Goal: Transaction & Acquisition: Subscribe to service/newsletter

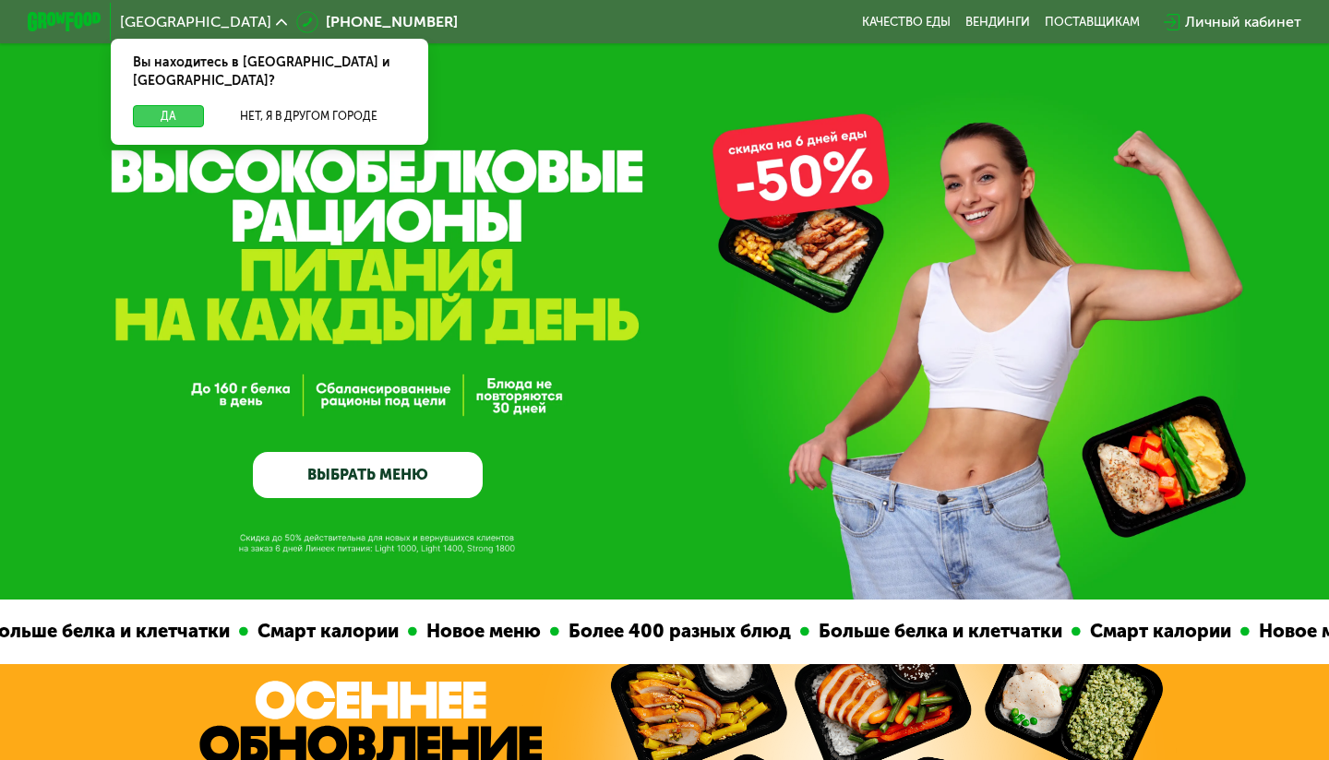
click at [187, 105] on button "Да" at bounding box center [168, 116] width 71 height 22
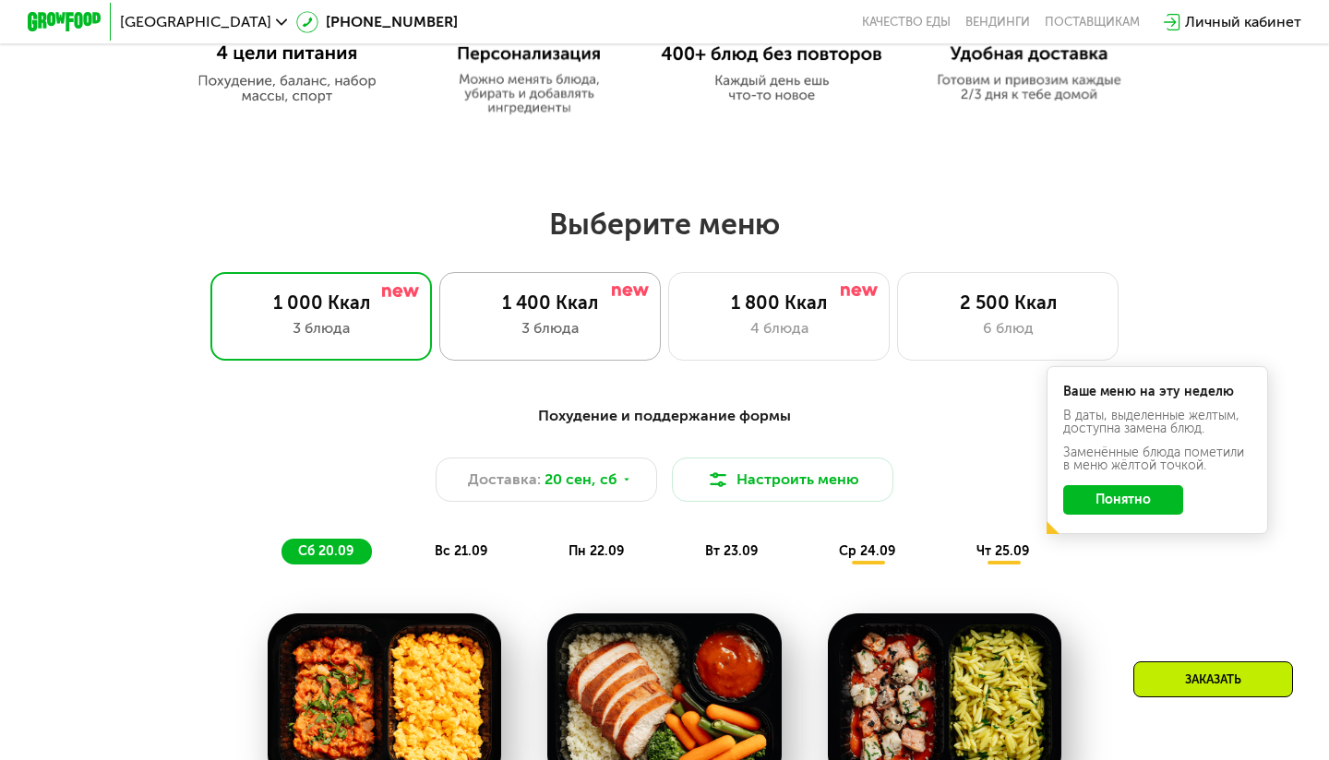
scroll to position [1091, 0]
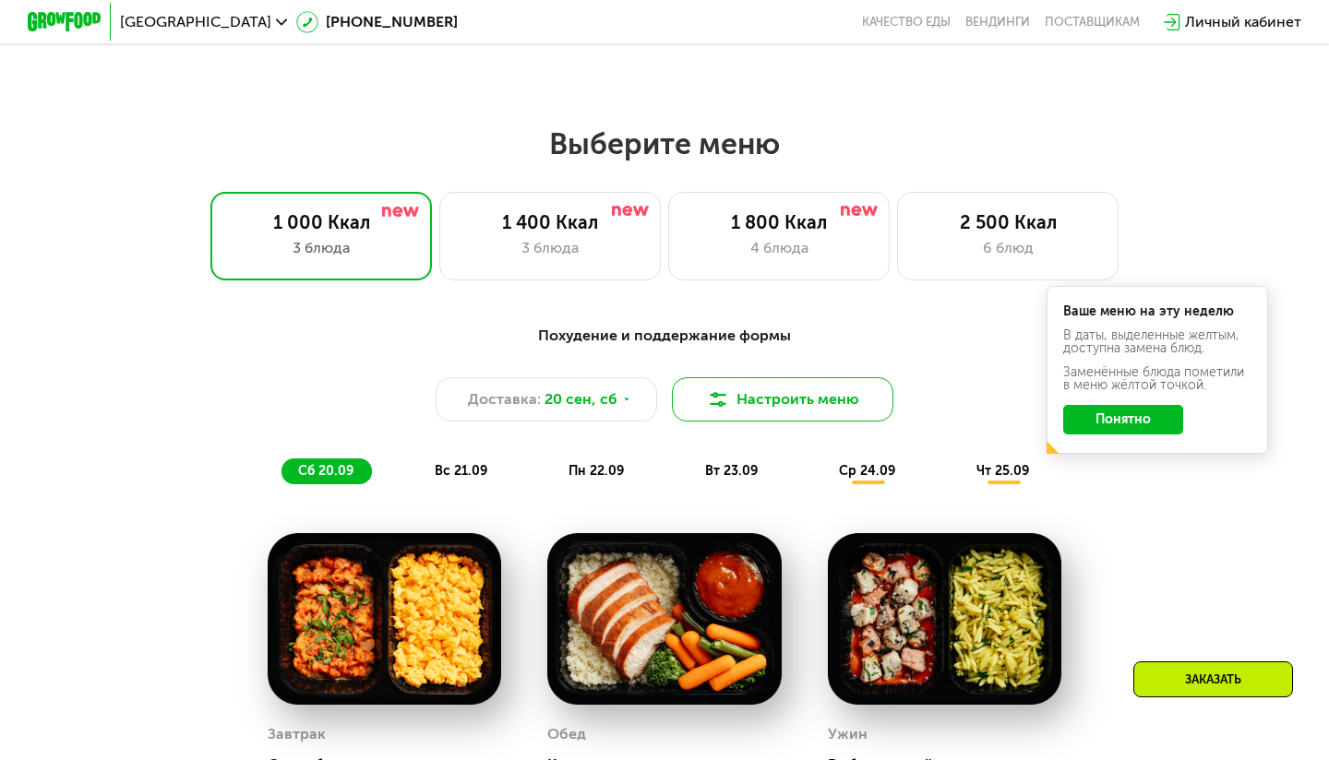
click at [765, 420] on button "Настроить меню" at bounding box center [782, 399] width 221 height 44
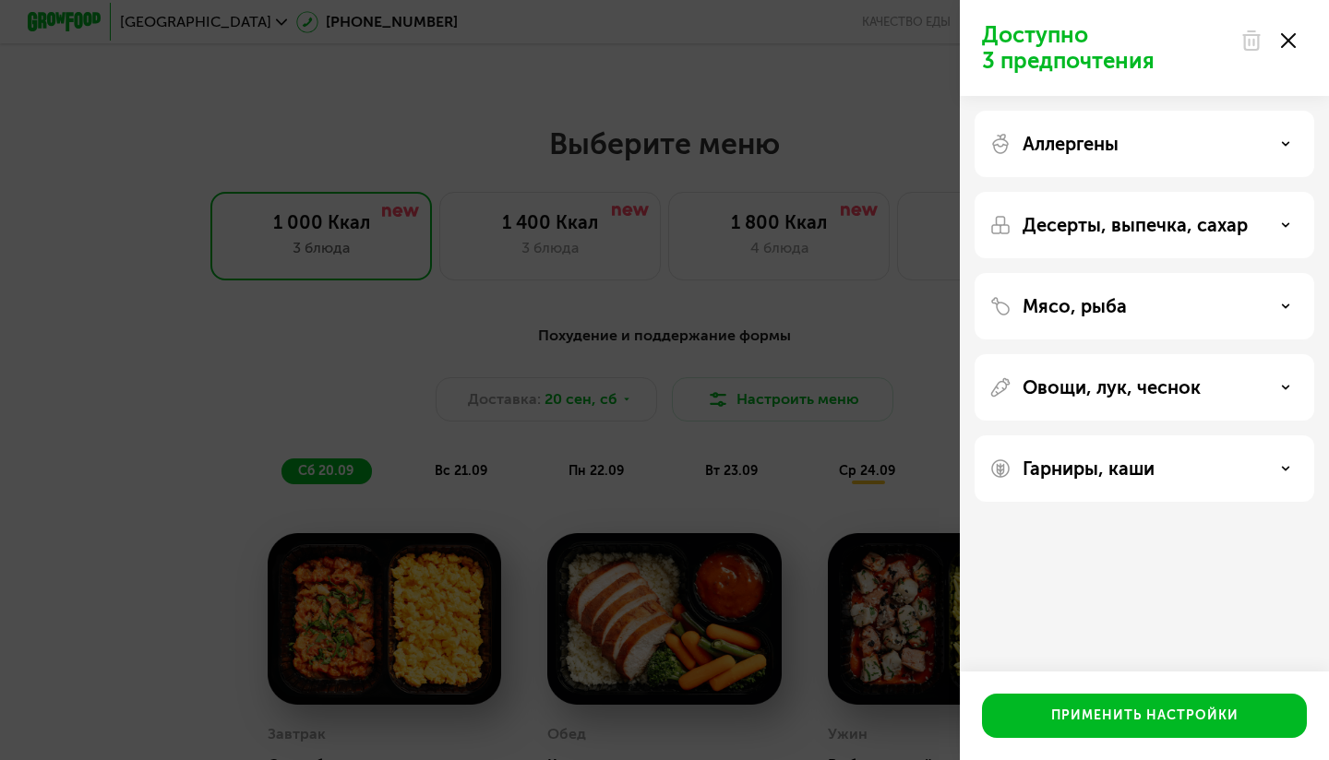
click at [1074, 231] on p "Десерты, выпечка, сахар" at bounding box center [1134, 225] width 225 height 22
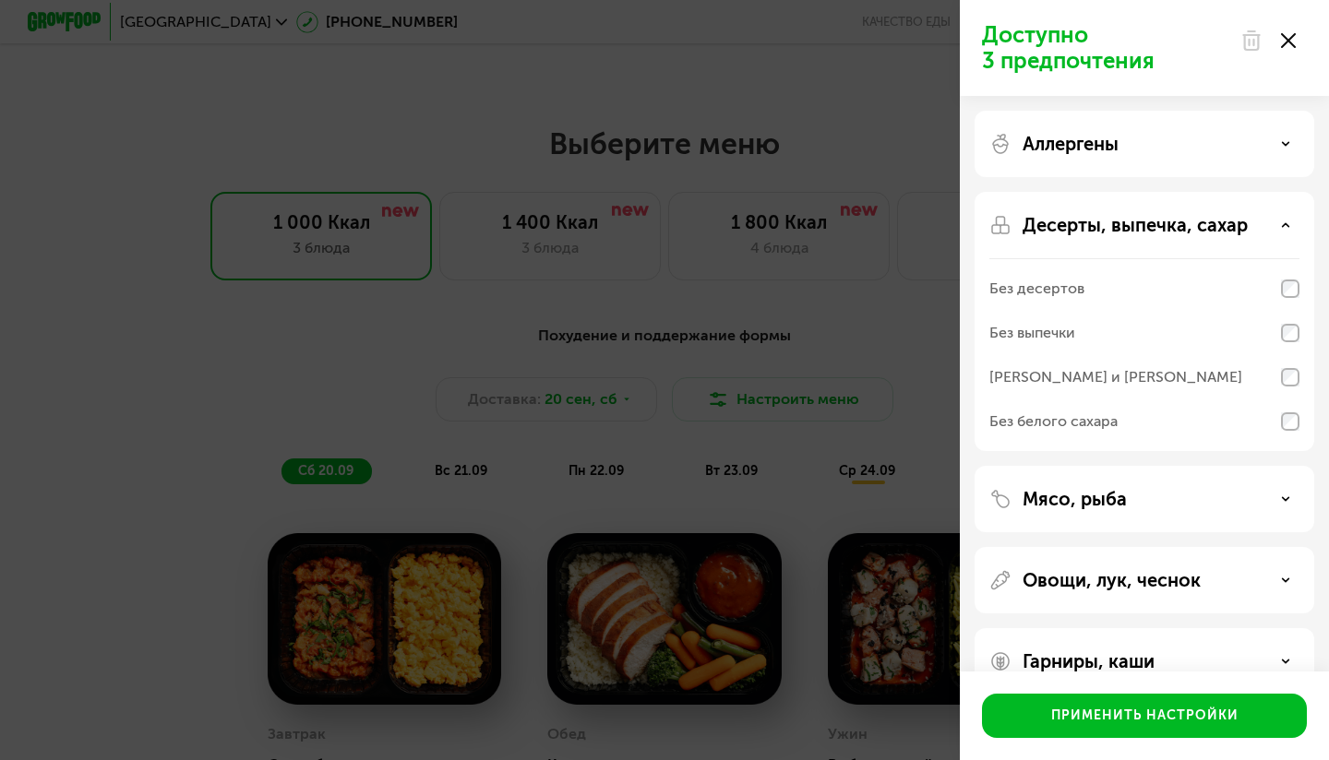
click at [1074, 231] on p "Десерты, выпечка, сахар" at bounding box center [1134, 225] width 225 height 22
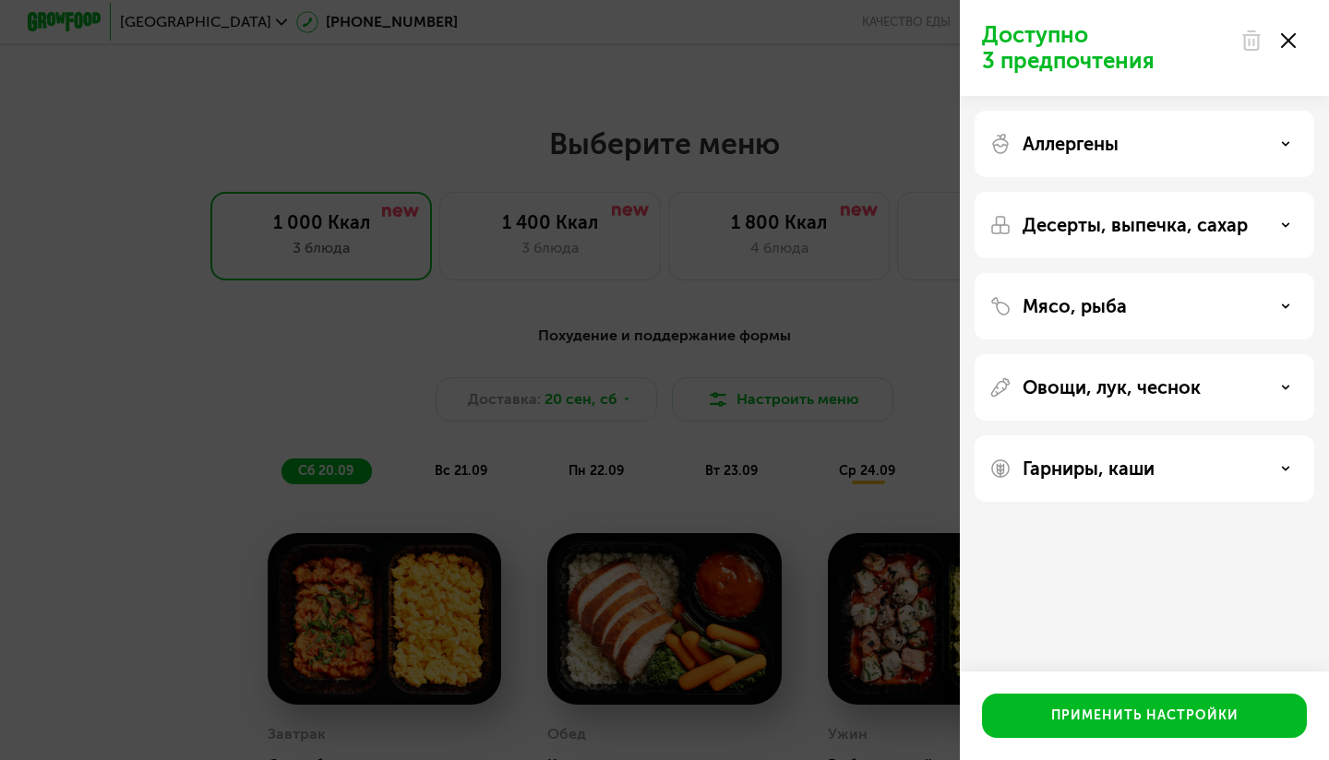
click at [1047, 134] on p "Аллергены" at bounding box center [1070, 144] width 96 height 22
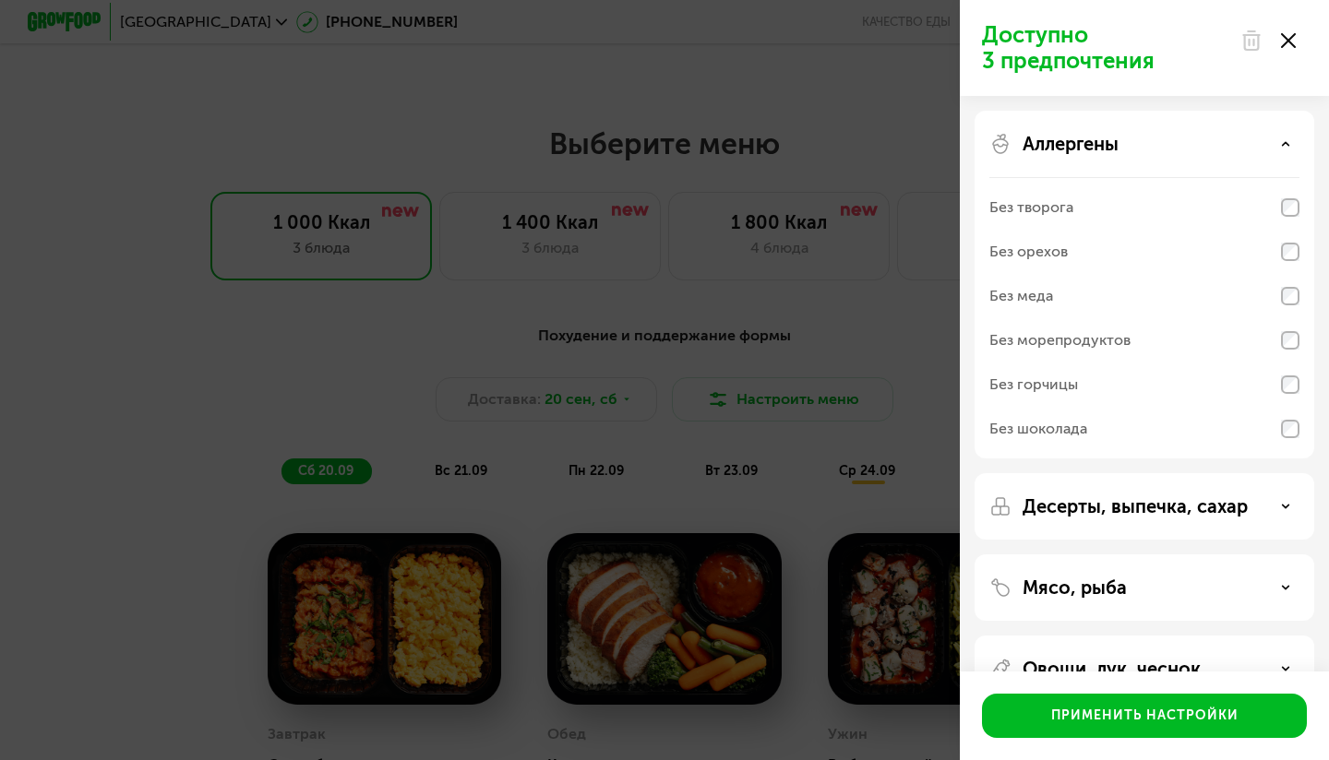
click at [1047, 134] on p "Аллергены" at bounding box center [1070, 144] width 96 height 22
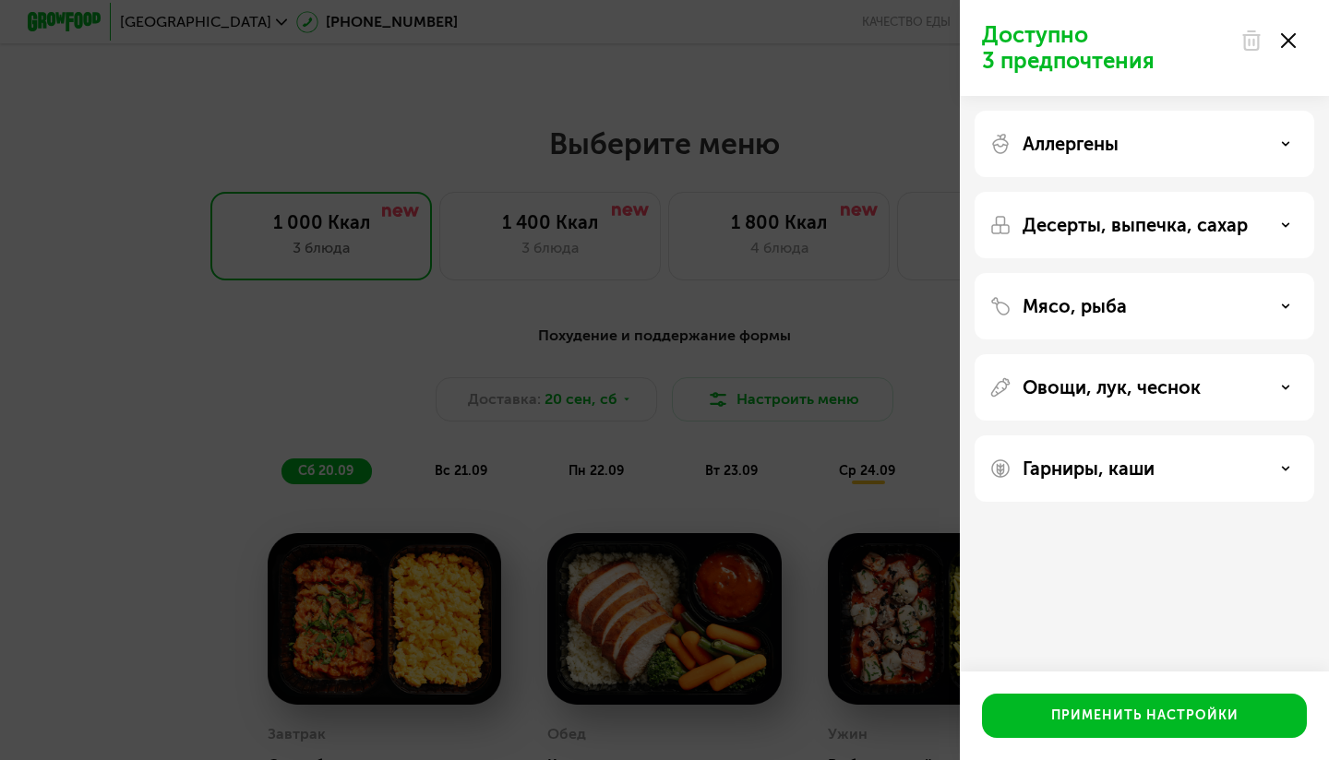
click at [1289, 33] on icon at bounding box center [1288, 40] width 15 height 15
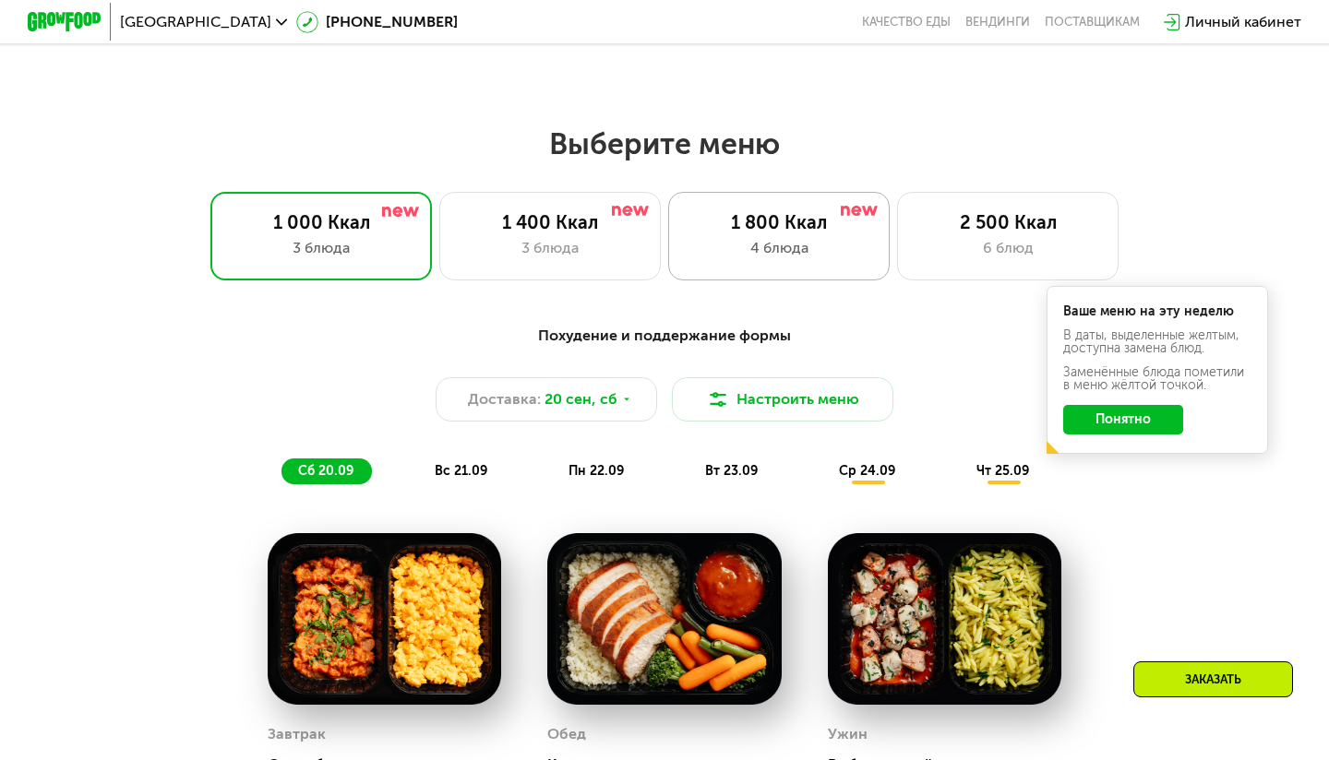
click at [721, 228] on div "1 800 Ккал" at bounding box center [778, 222] width 183 height 22
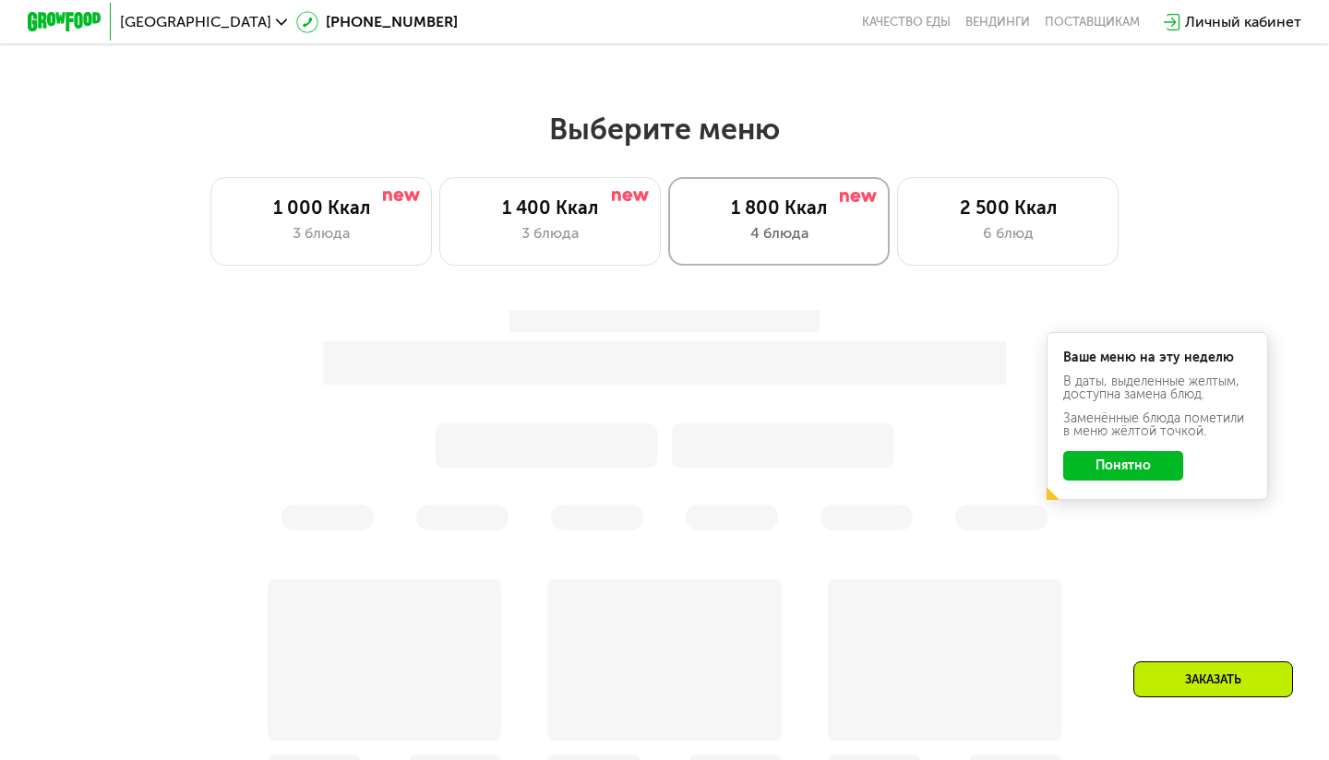
scroll to position [1108, 0]
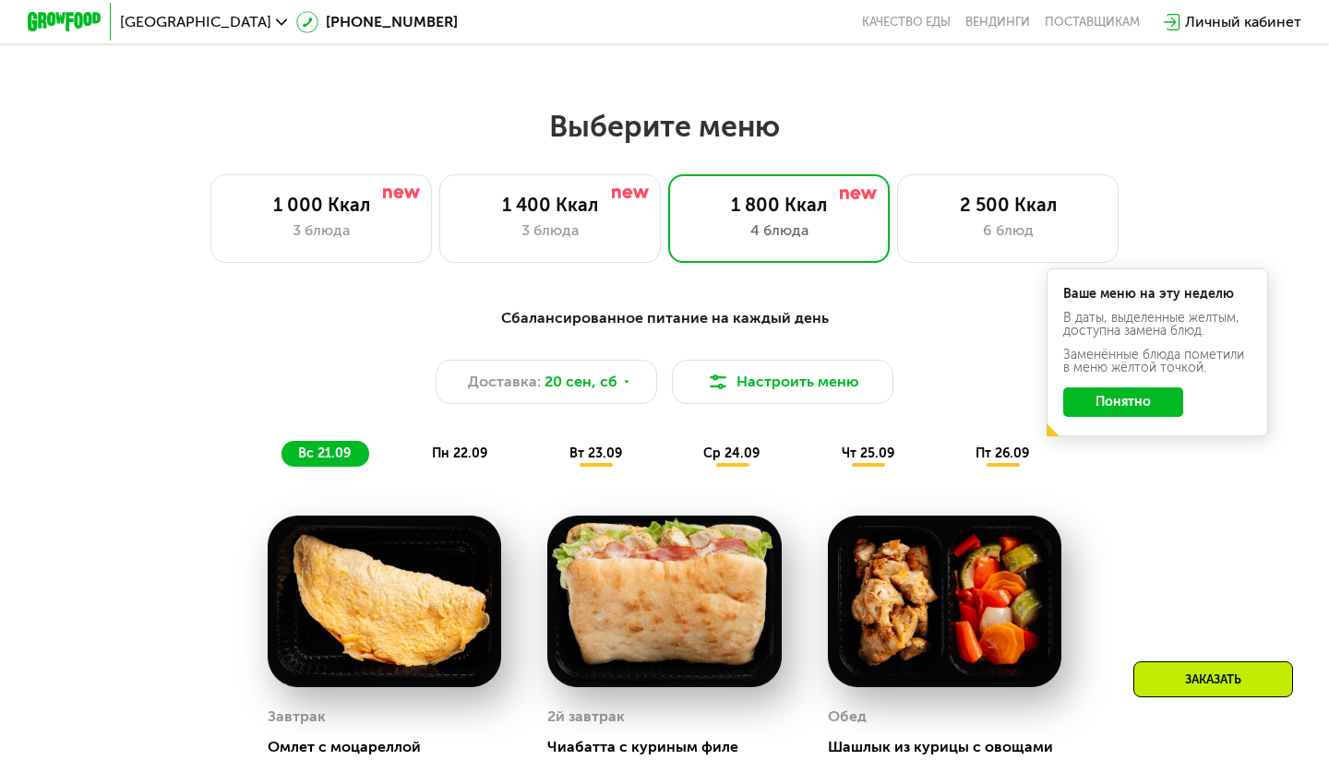
click at [1133, 467] on div "Сбалансированное питание на каждый день Доставка: [DATE] Настроить меню вс 21.0…" at bounding box center [664, 387] width 1115 height 182
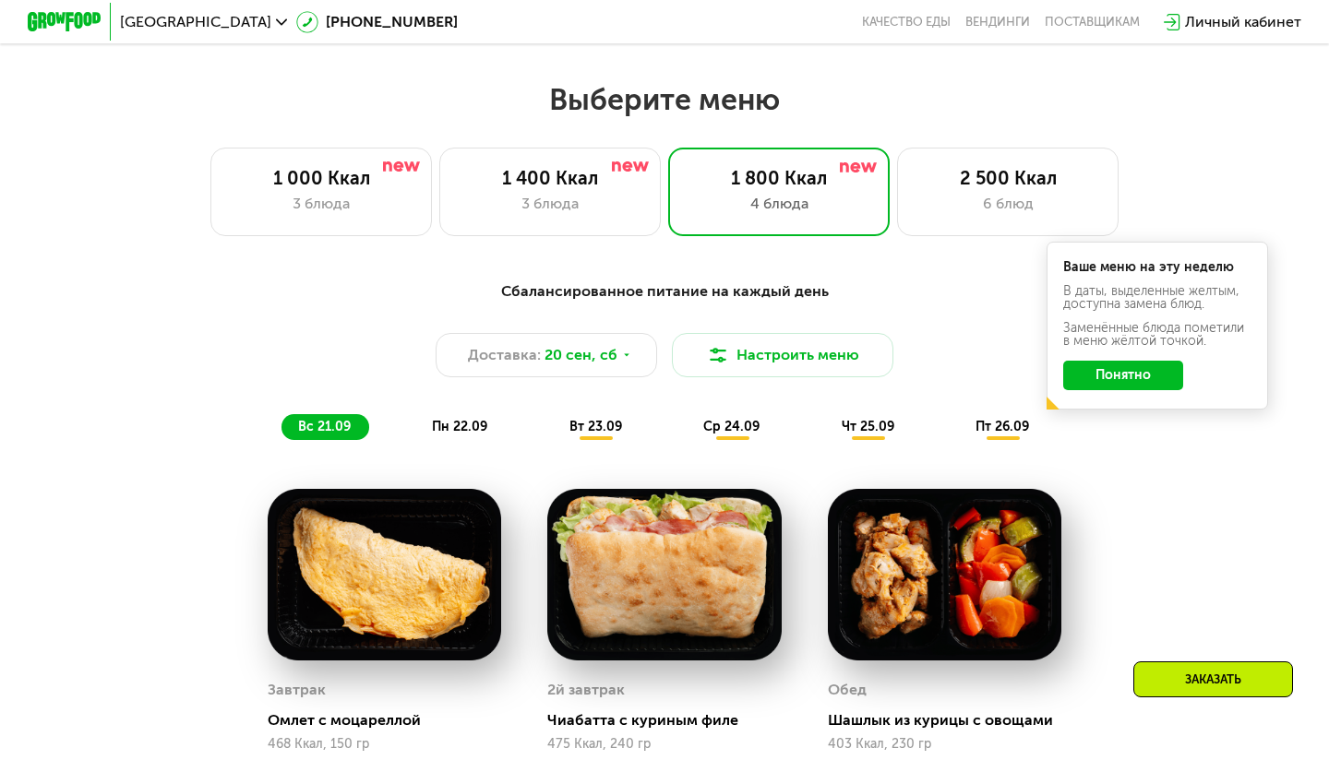
scroll to position [1136, 0]
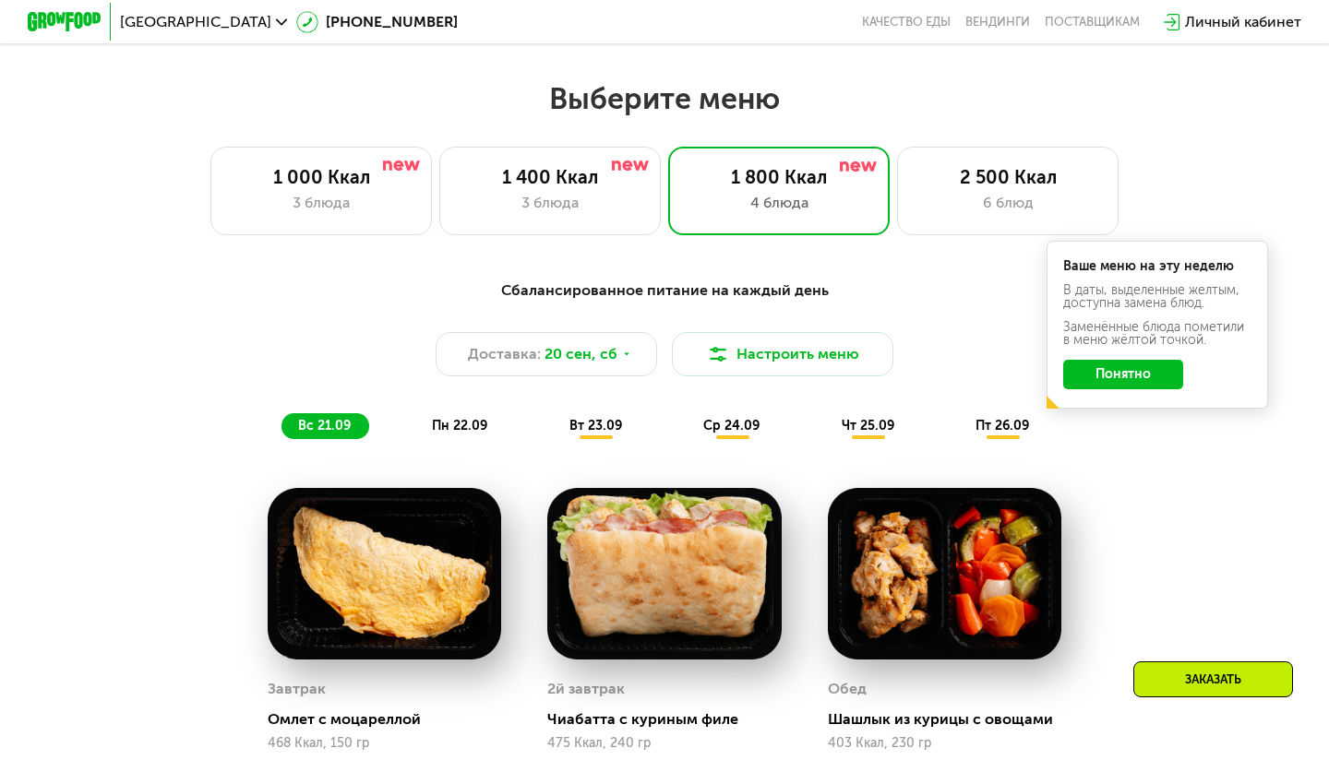
click at [1144, 414] on div "Сбалансированное питание на каждый день Доставка: [DATE] Настроить меню вс 21.0…" at bounding box center [664, 360] width 1092 height 160
click at [1136, 375] on button "Понятно" at bounding box center [1123, 375] width 120 height 30
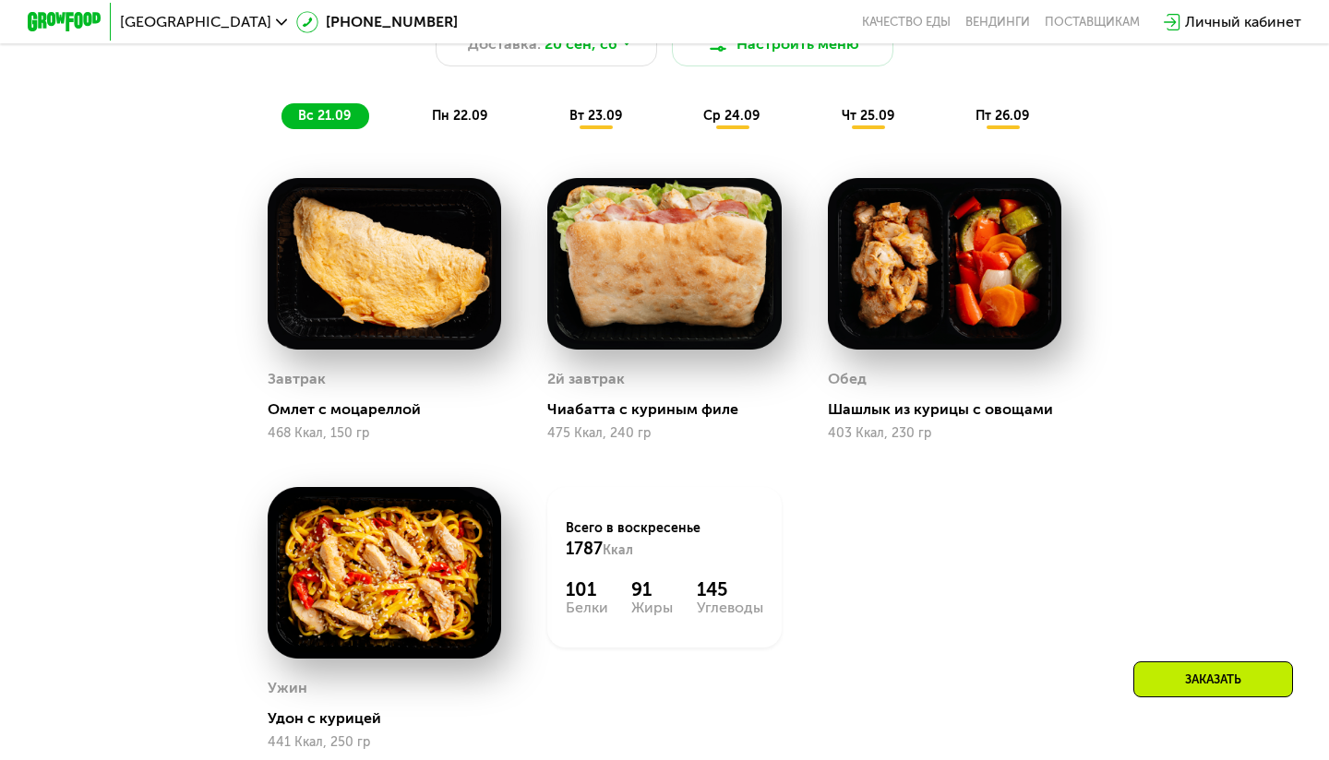
scroll to position [1507, 0]
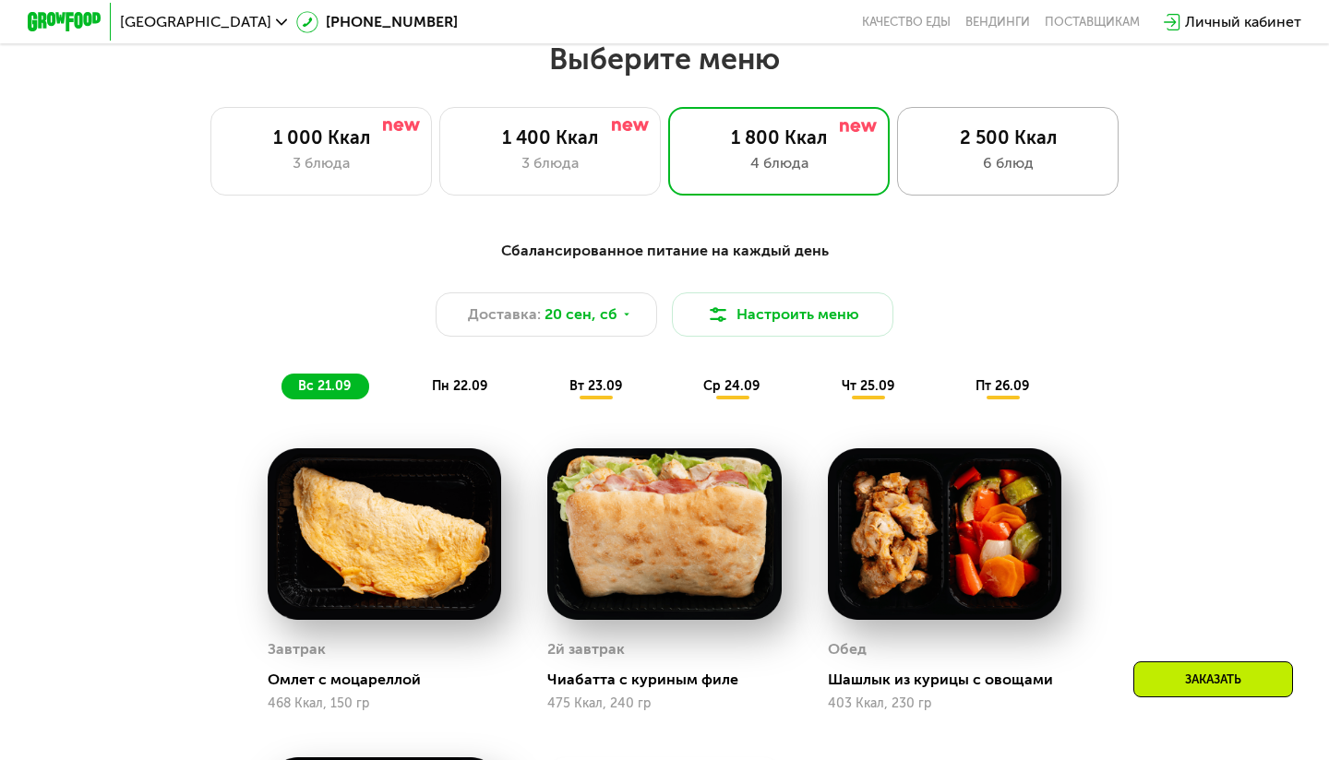
click at [964, 156] on div "6 блюд" at bounding box center [1007, 163] width 183 height 22
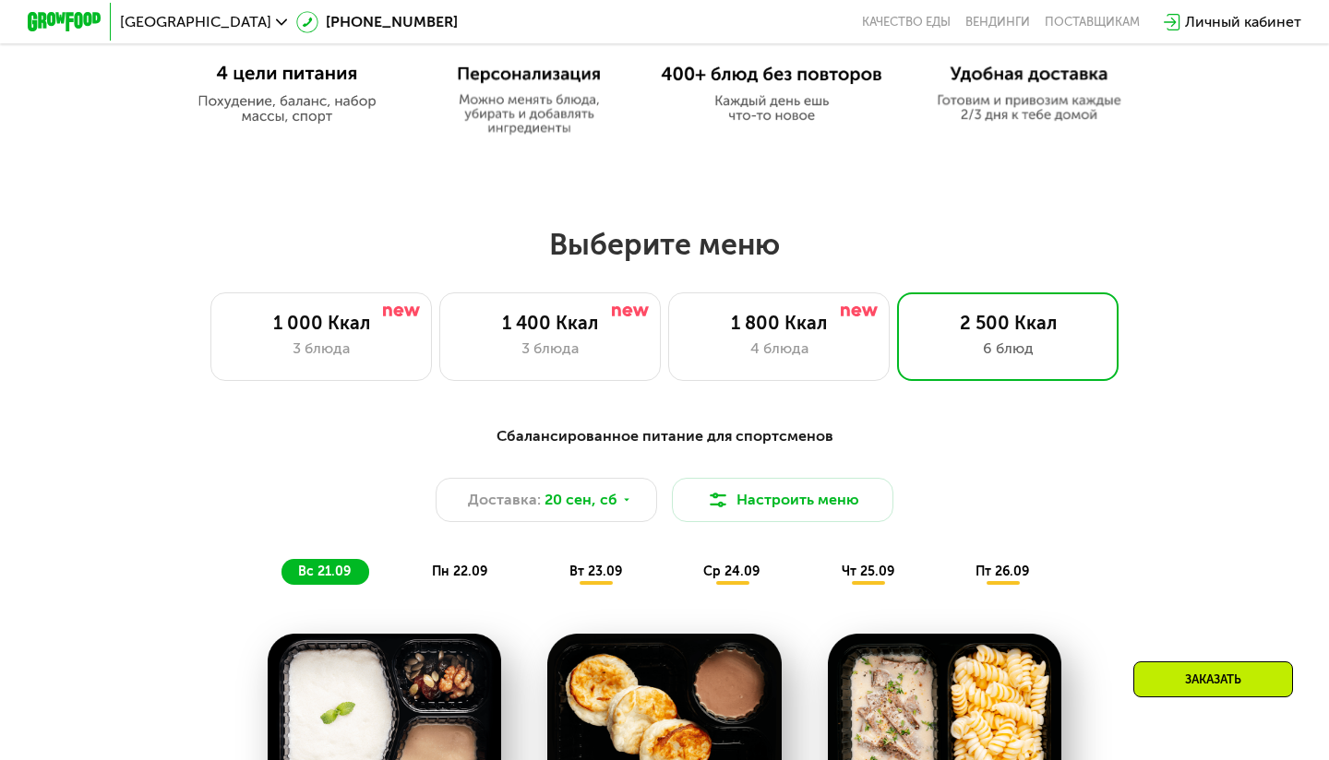
scroll to position [981, 0]
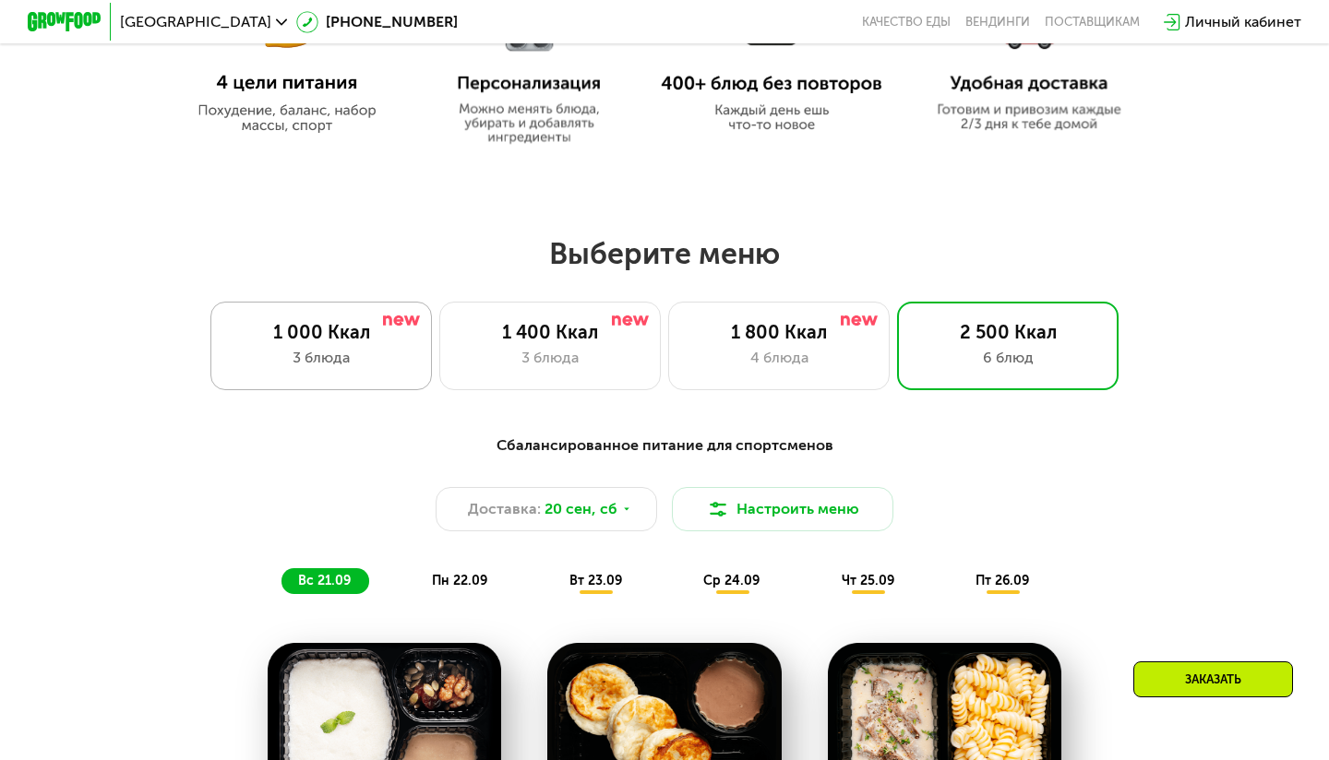
click at [362, 378] on div "1 000 Ккал 3 блюда" at bounding box center [320, 346] width 221 height 89
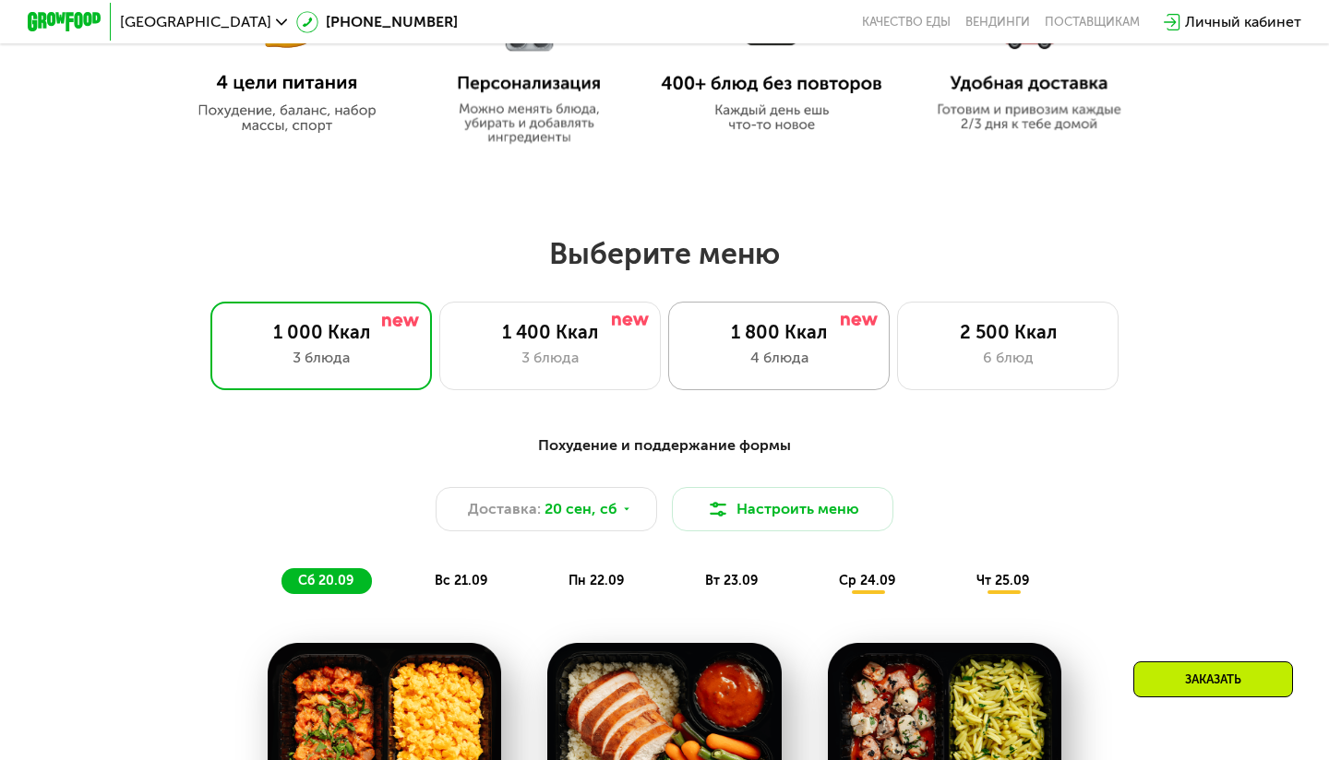
click at [738, 357] on div "4 блюда" at bounding box center [778, 358] width 183 height 22
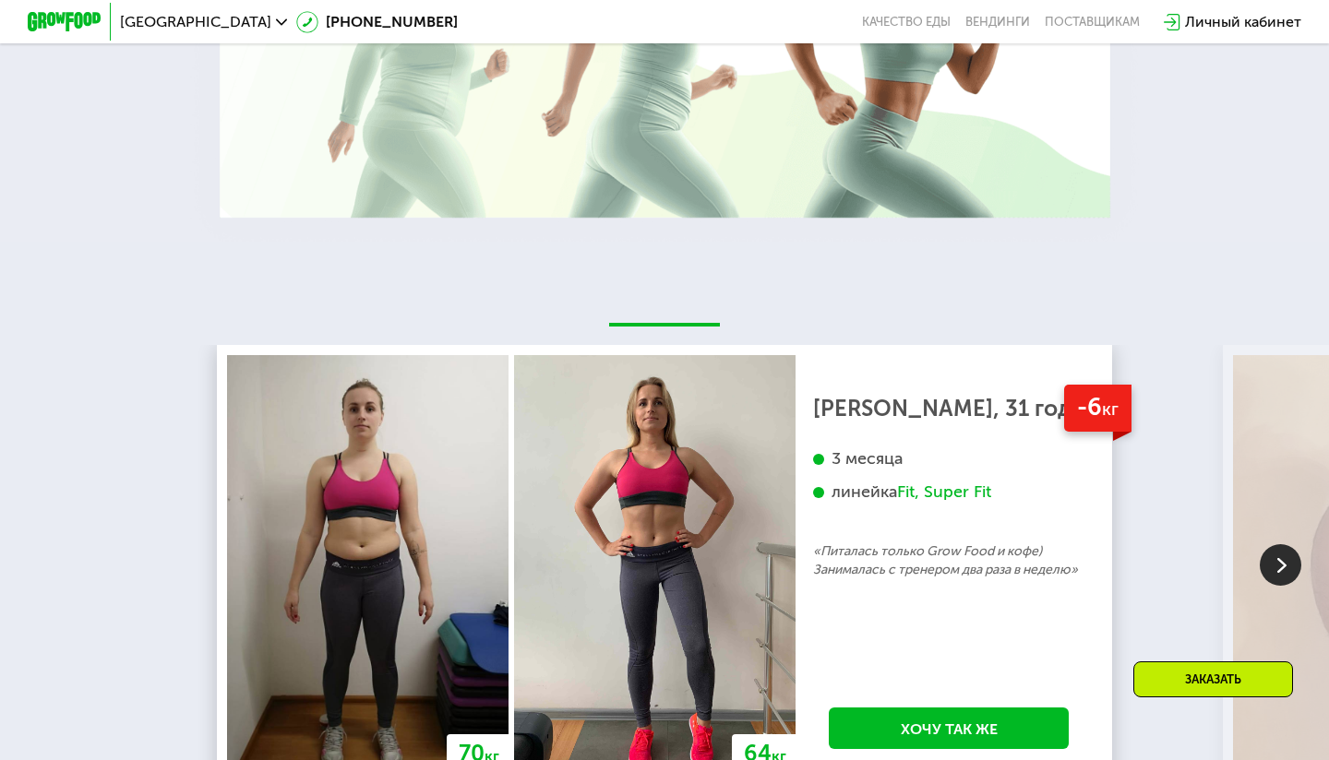
scroll to position [3592, 0]
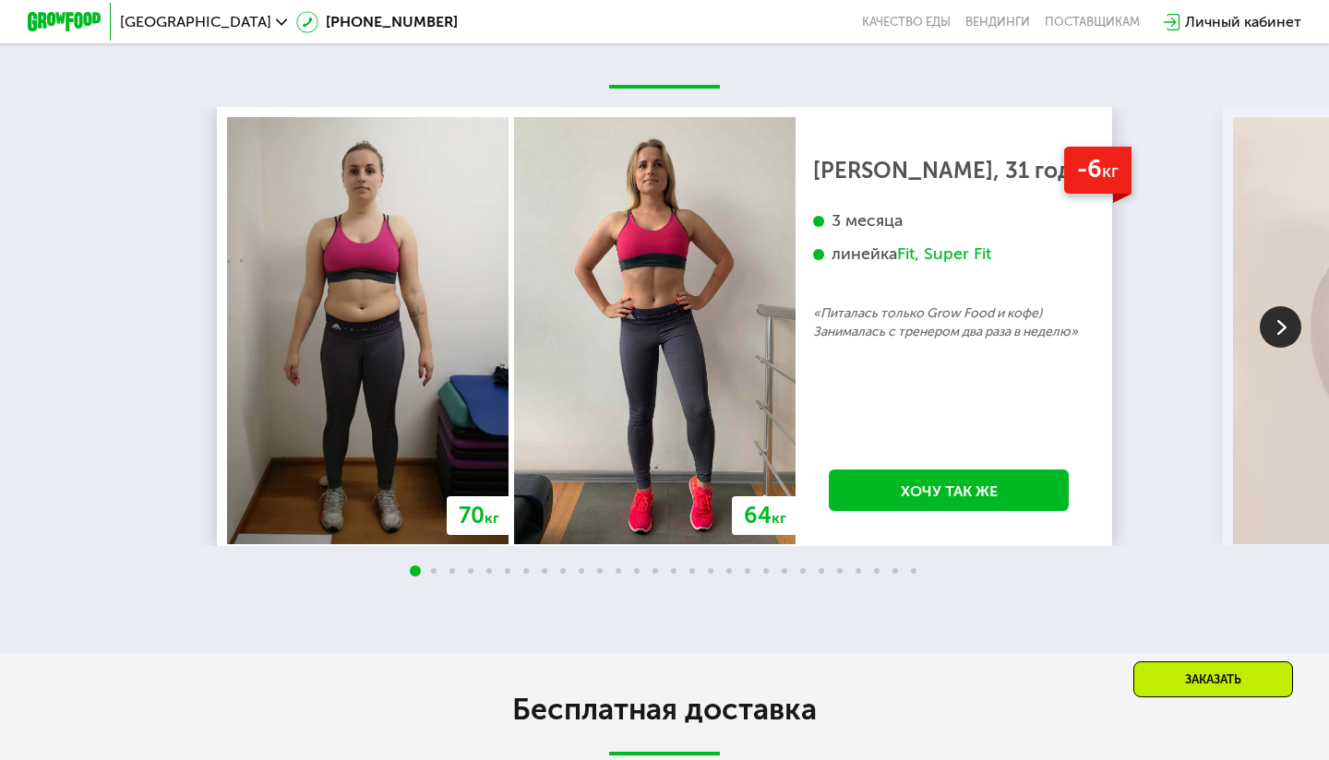
click at [970, 240] on div "3 месяца линейка Fit, Super Fit" at bounding box center [948, 257] width 271 height 94
click at [953, 245] on div "Fit, Super Fit" at bounding box center [944, 254] width 94 height 21
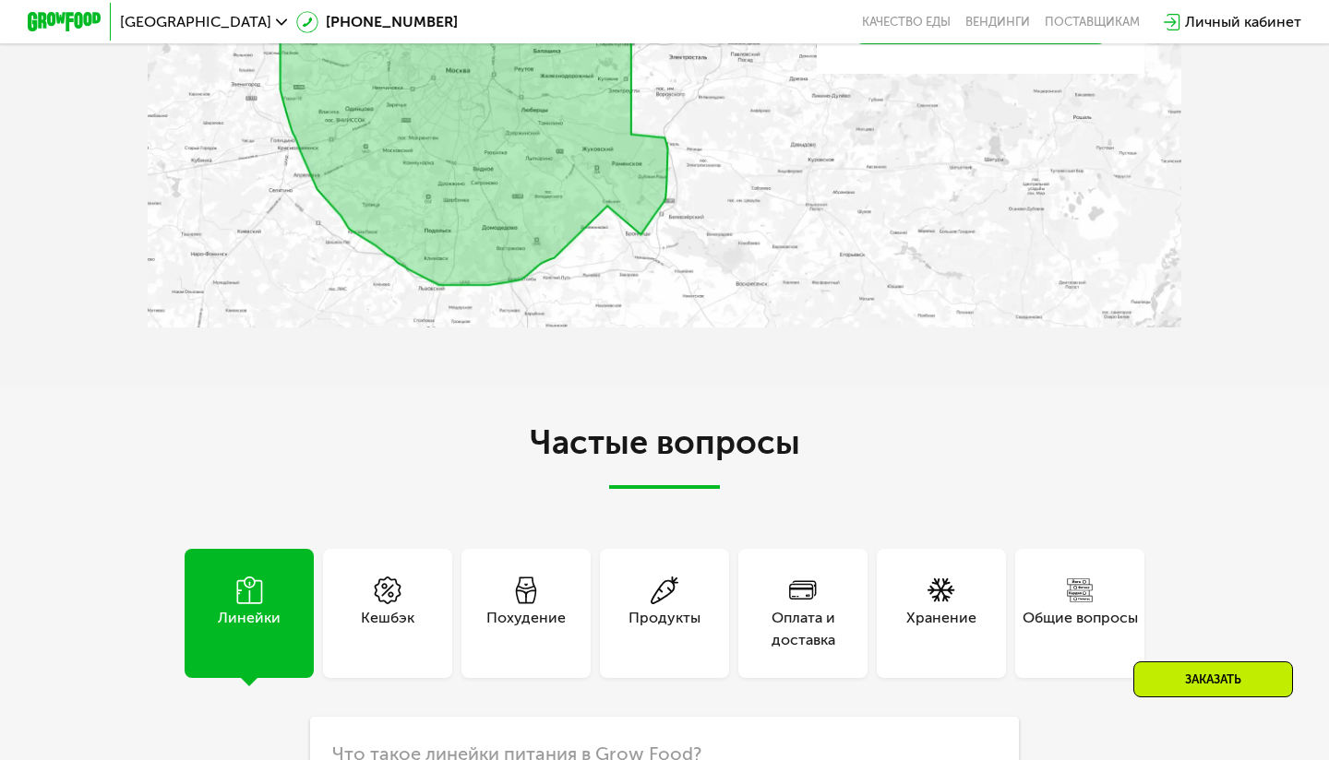
scroll to position [4770, 0]
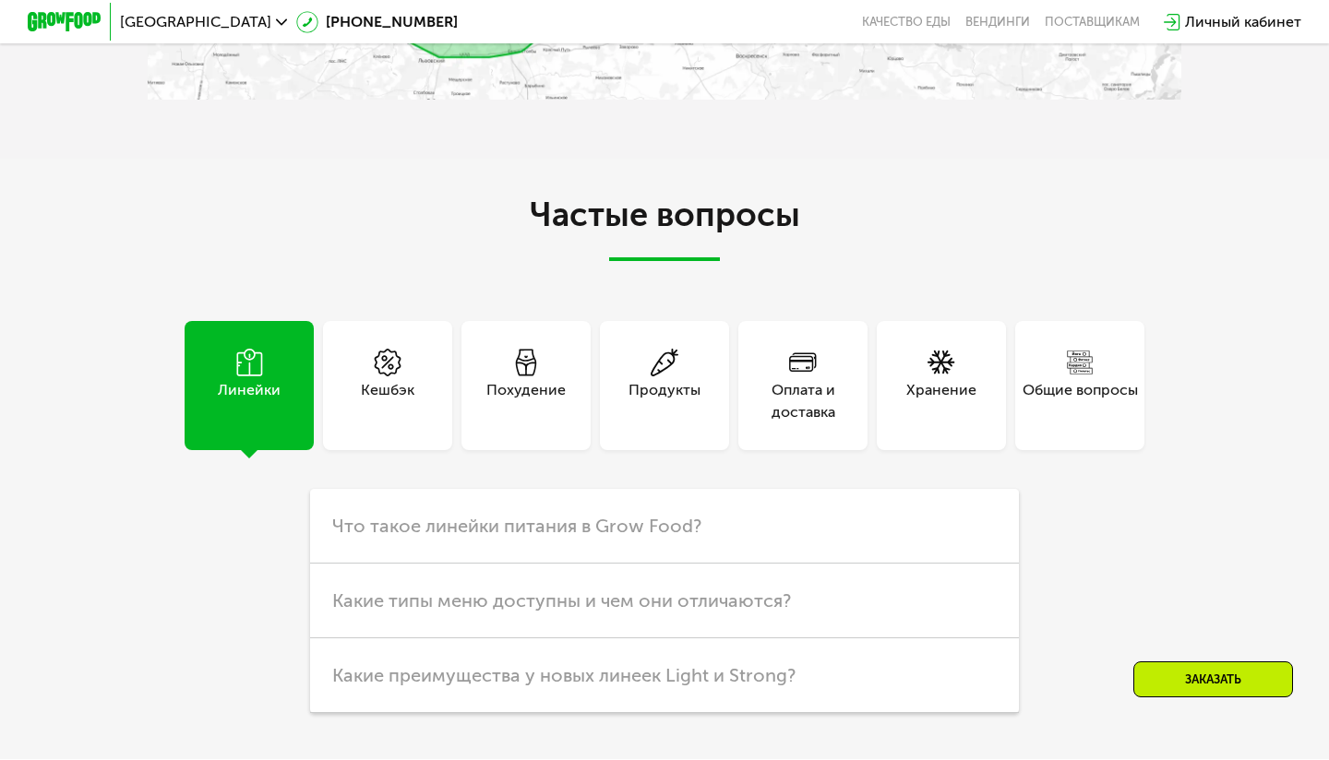
click at [678, 354] on div "Продукты" at bounding box center [664, 385] width 129 height 129
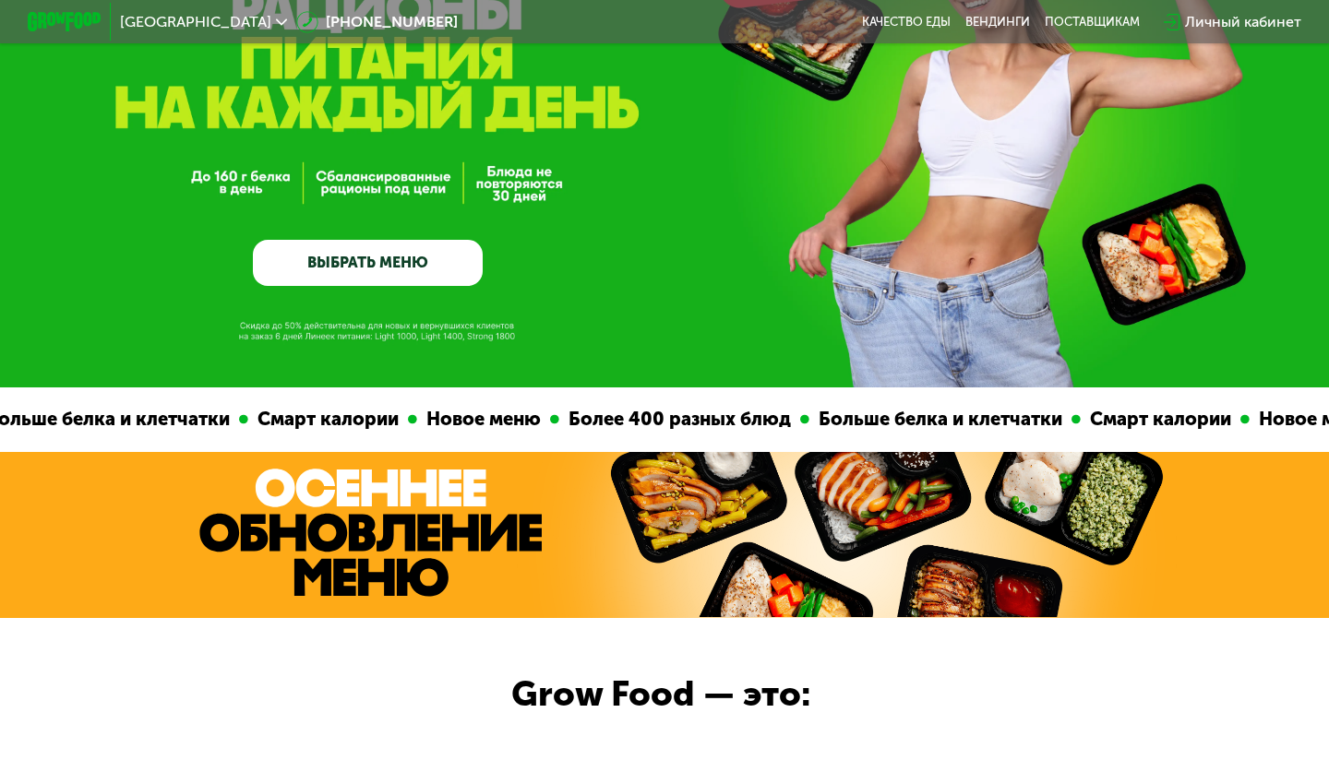
scroll to position [0, 0]
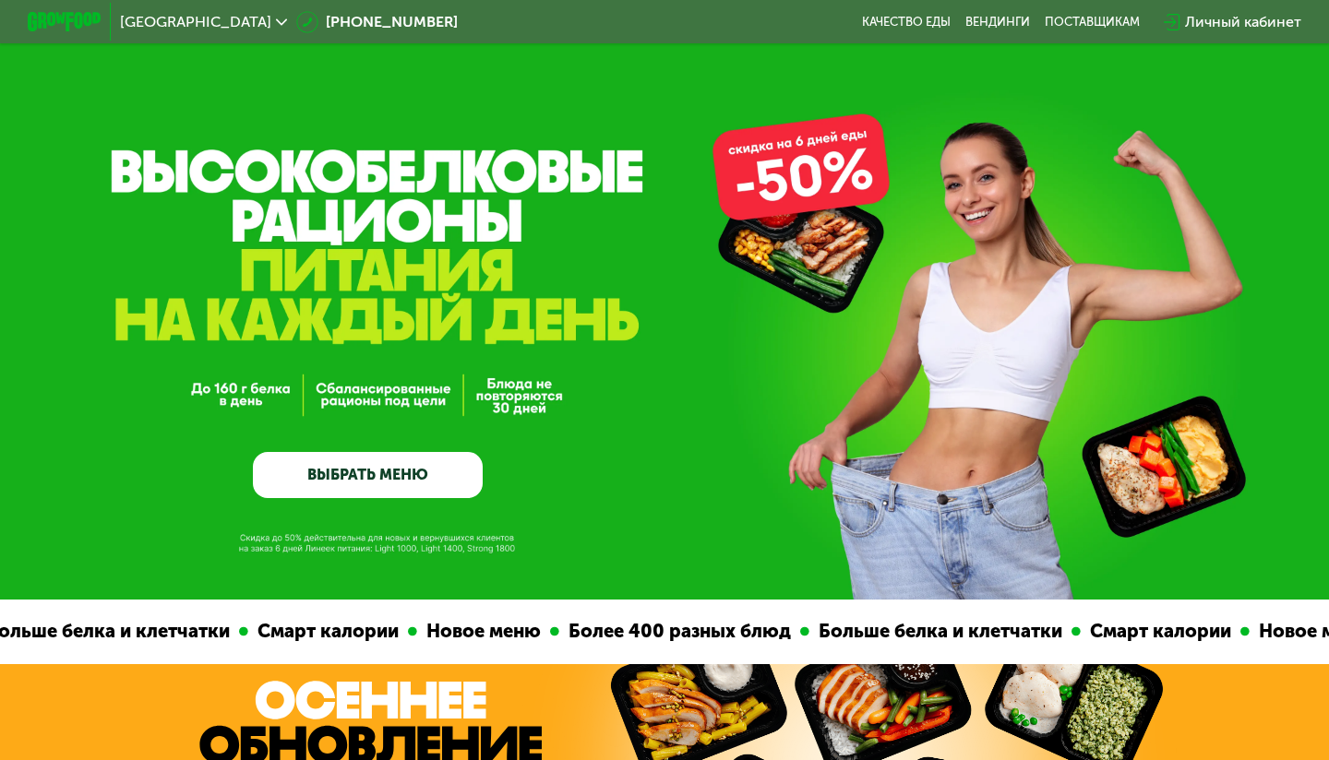
click at [74, 25] on img at bounding box center [64, 21] width 73 height 19
